Goal: Task Accomplishment & Management: Manage account settings

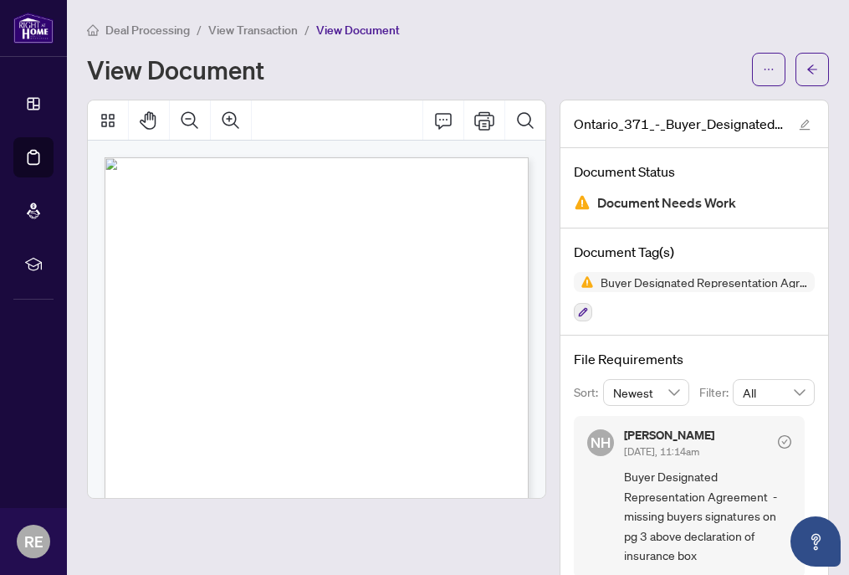
scroll to position [683, 0]
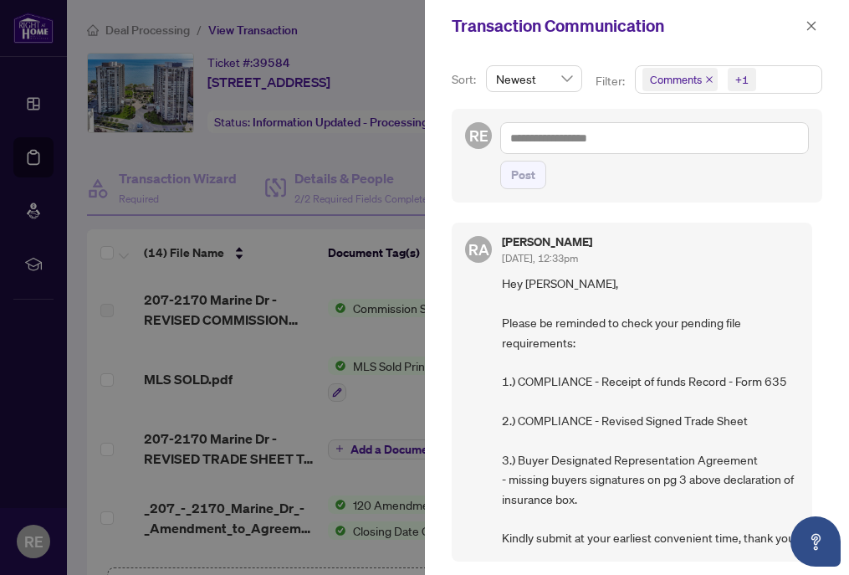
scroll to position [779, 0]
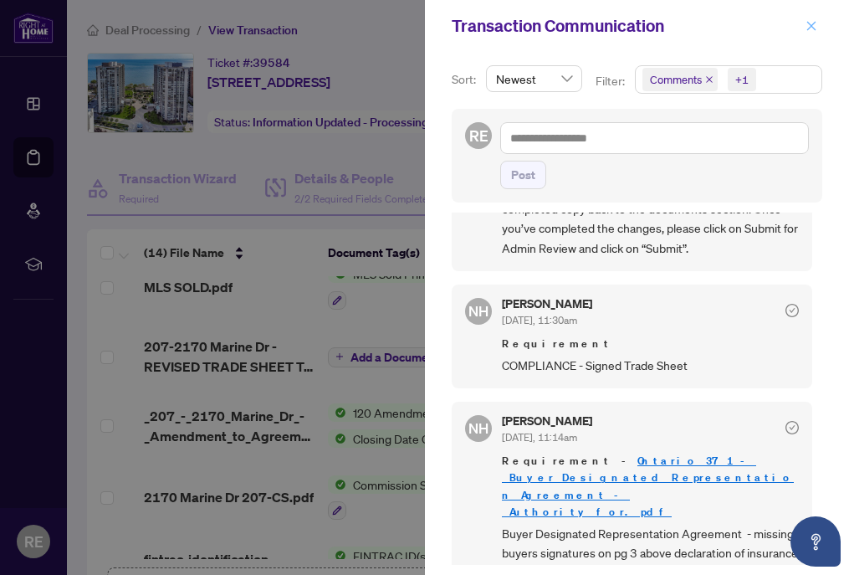
click at [813, 22] on icon "close" at bounding box center [812, 26] width 12 height 12
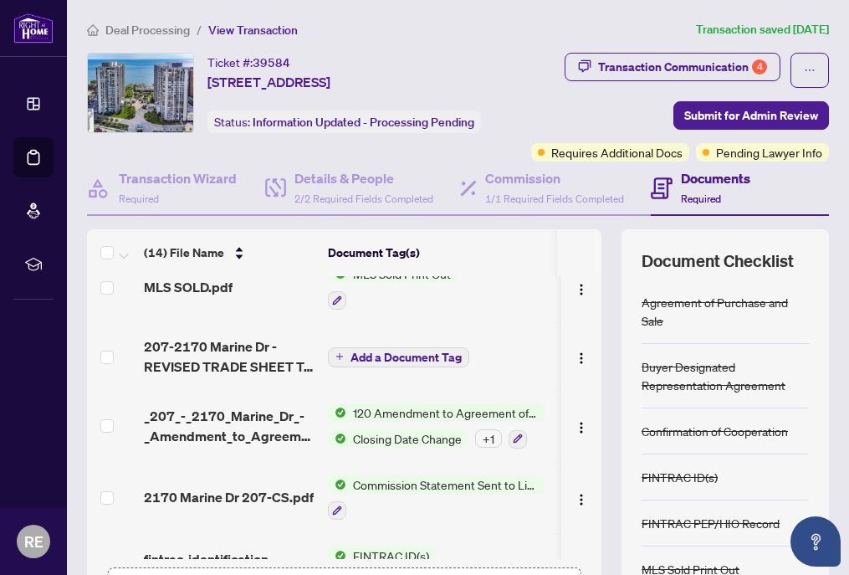
scroll to position [0, 0]
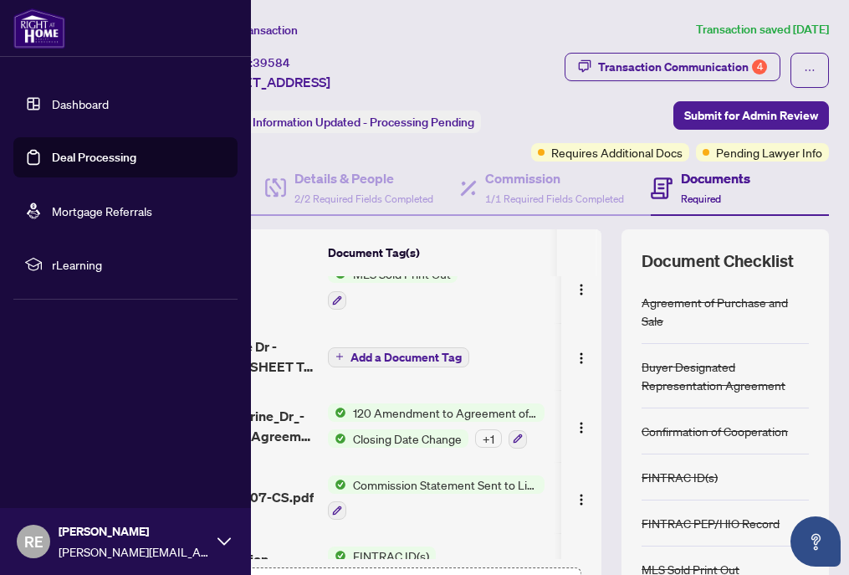
click at [52, 103] on link "Dashboard" at bounding box center [80, 103] width 57 height 15
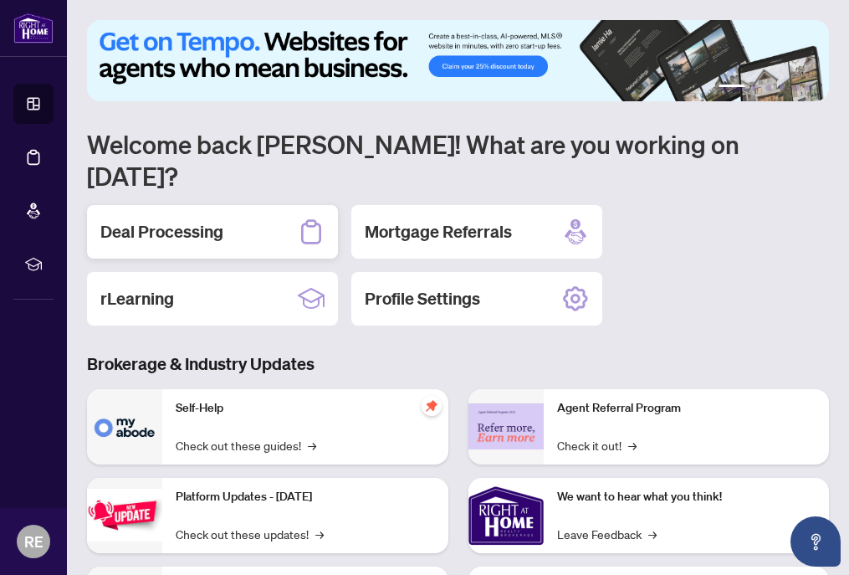
click at [335, 205] on div "Deal Processing" at bounding box center [212, 232] width 251 height 54
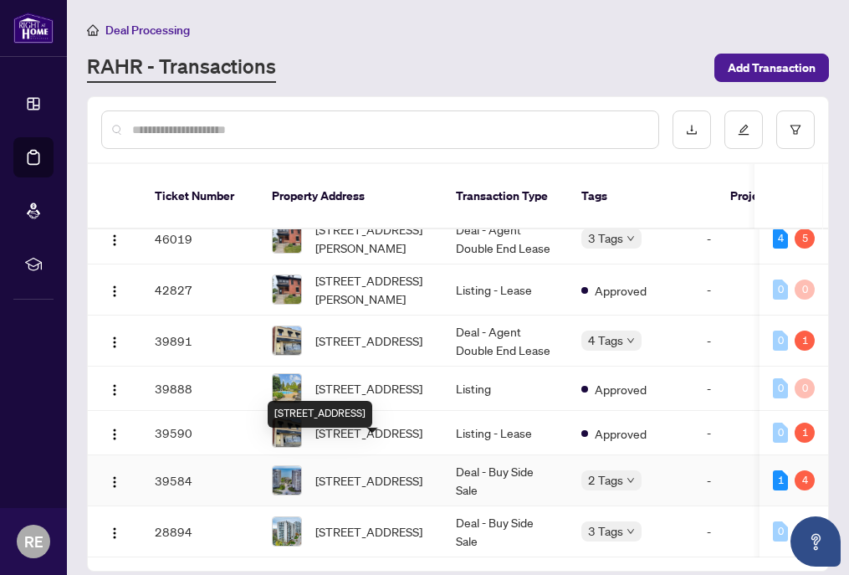
click at [376, 471] on span "207-2170 Marine Dr, Oakville, Ontario L6L 5V1, Canada" at bounding box center [368, 480] width 107 height 18
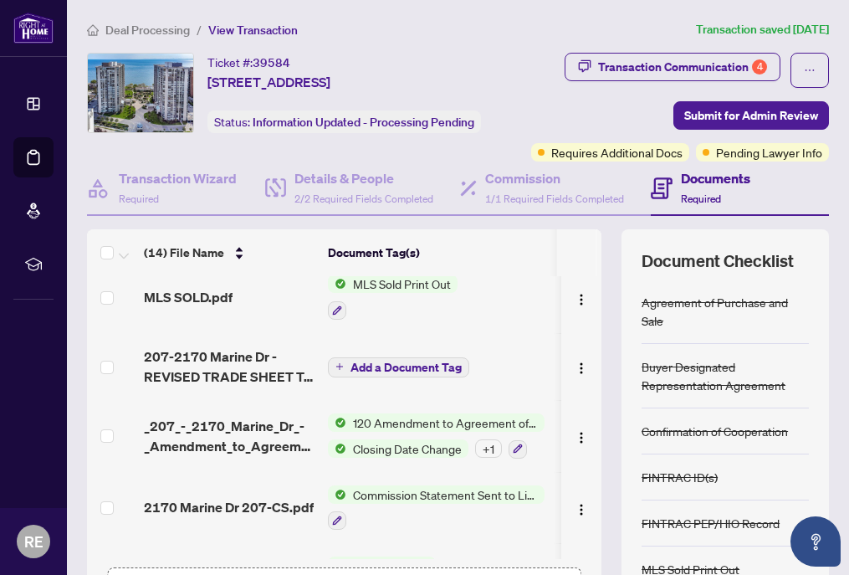
scroll to position [77, 0]
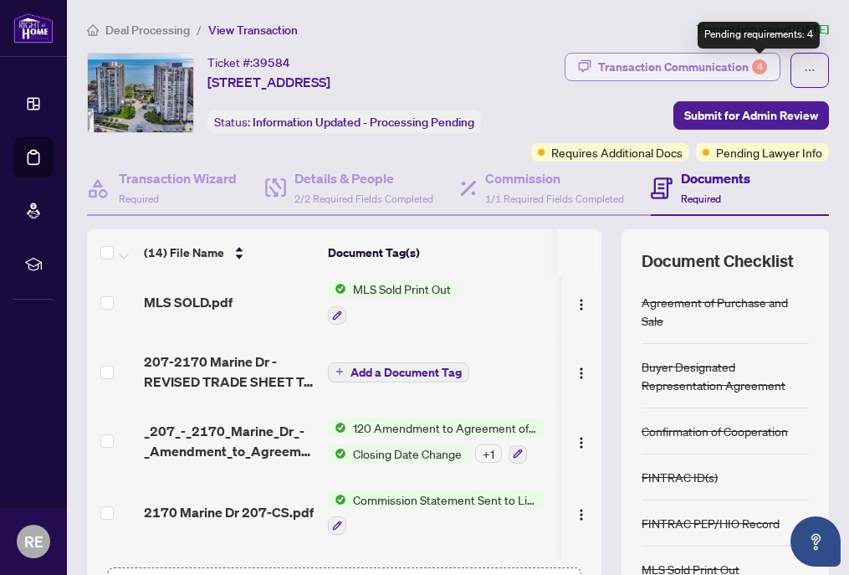
click at [762, 69] on div "4" at bounding box center [759, 66] width 15 height 15
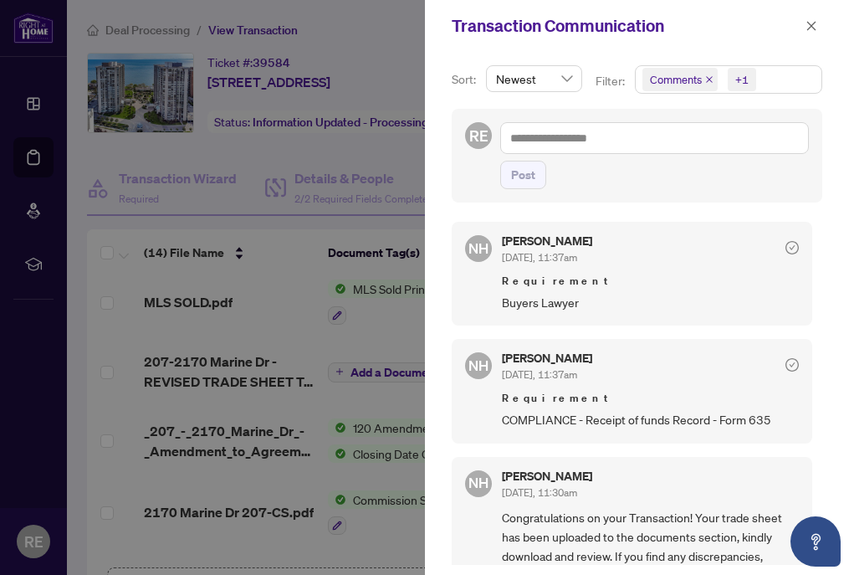
scroll to position [354, 0]
click at [314, 350] on div at bounding box center [424, 287] width 849 height 575
click at [813, 21] on icon "close" at bounding box center [812, 26] width 12 height 12
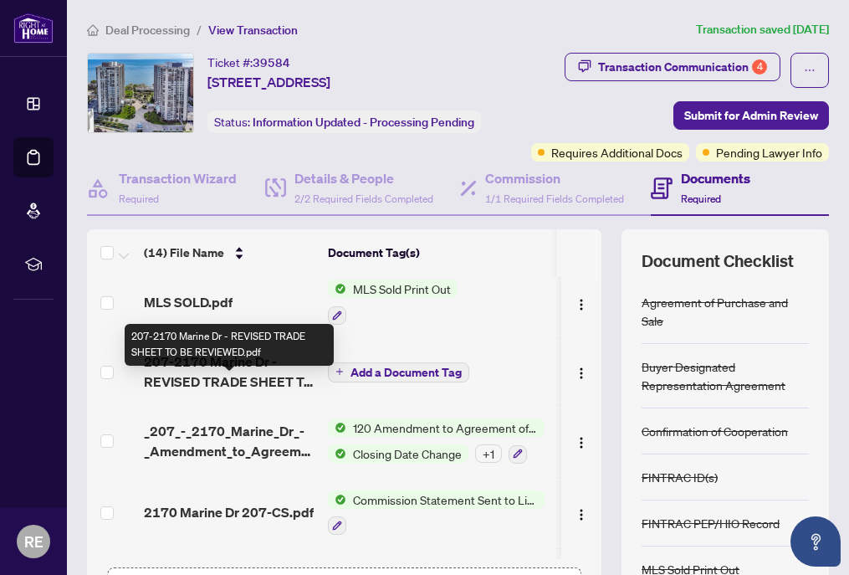
click at [243, 391] on span "207-2170 Marine Dr - REVISED TRADE SHEET TO BE REVIEWED.pdf" at bounding box center [229, 371] width 171 height 40
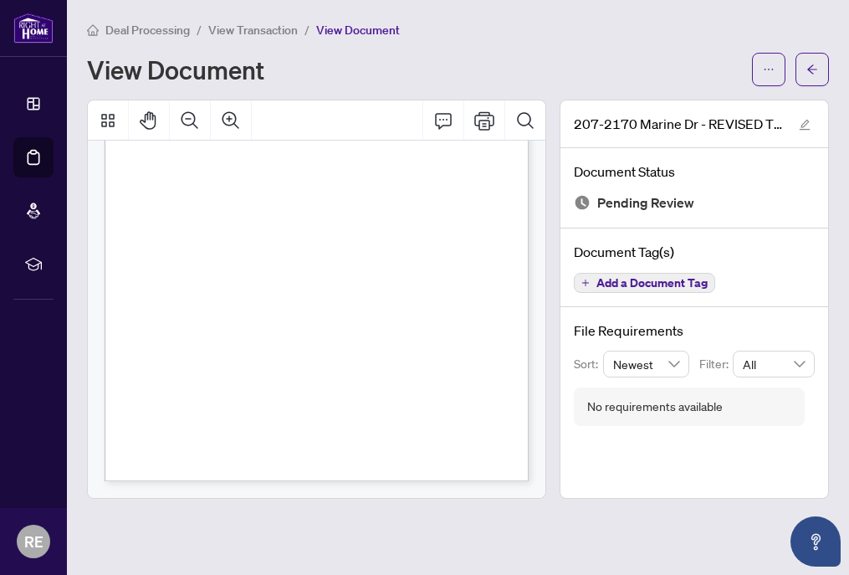
scroll to position [225, 0]
click at [485, 117] on icon "Print" at bounding box center [484, 120] width 20 height 20
click at [187, 76] on h1 "View Document" at bounding box center [175, 69] width 177 height 27
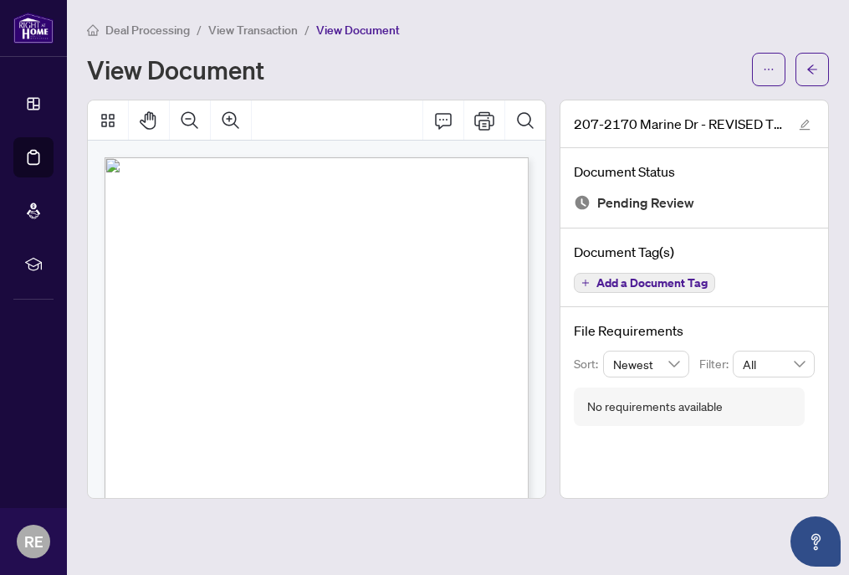
scroll to position [0, 0]
